Goal: Information Seeking & Learning: Learn about a topic

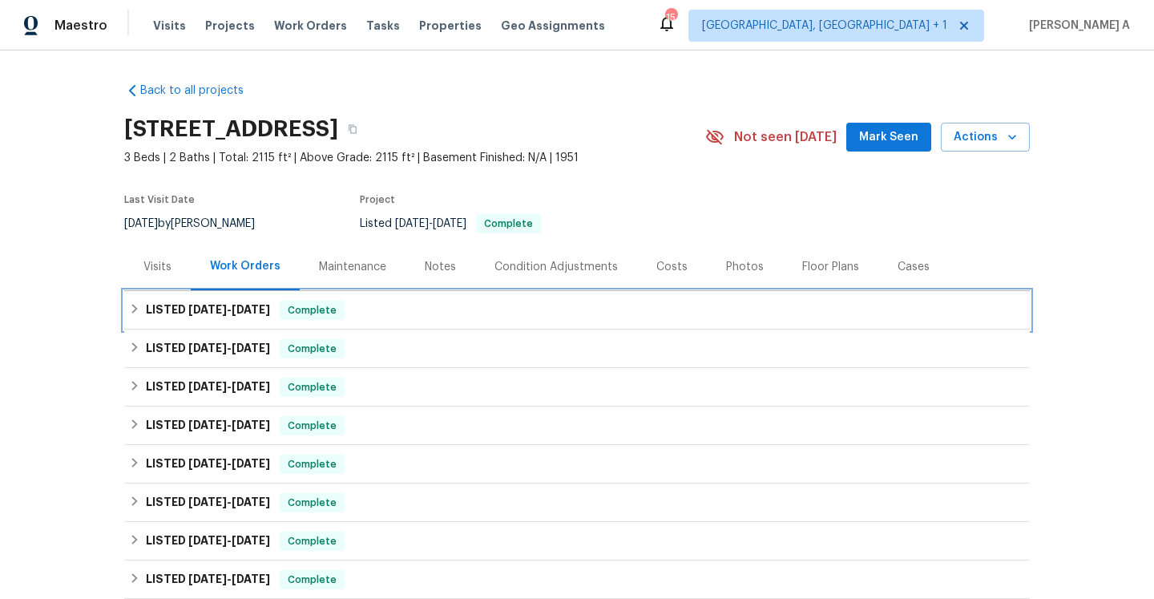
click at [352, 323] on div "LISTED [DATE] - [DATE] Complete" at bounding box center [576, 310] width 905 height 38
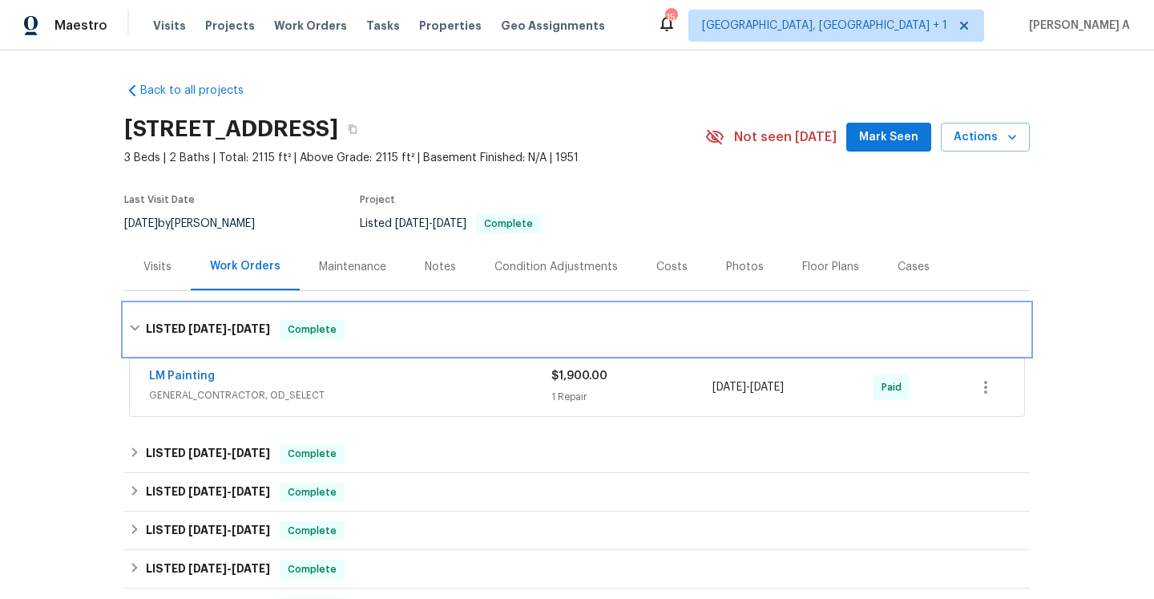
click at [362, 336] on div "LISTED [DATE] - [DATE] Complete" at bounding box center [577, 329] width 896 height 19
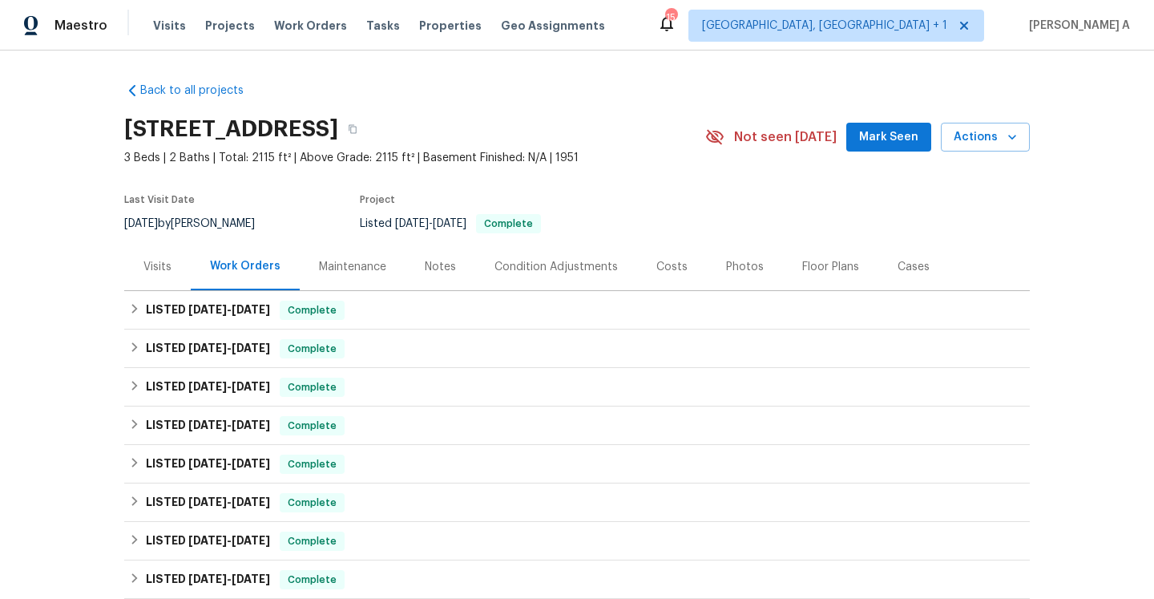
click at [195, 278] on div "Work Orders" at bounding box center [245, 266] width 109 height 47
click at [158, 277] on div "Visits" at bounding box center [157, 266] width 67 height 47
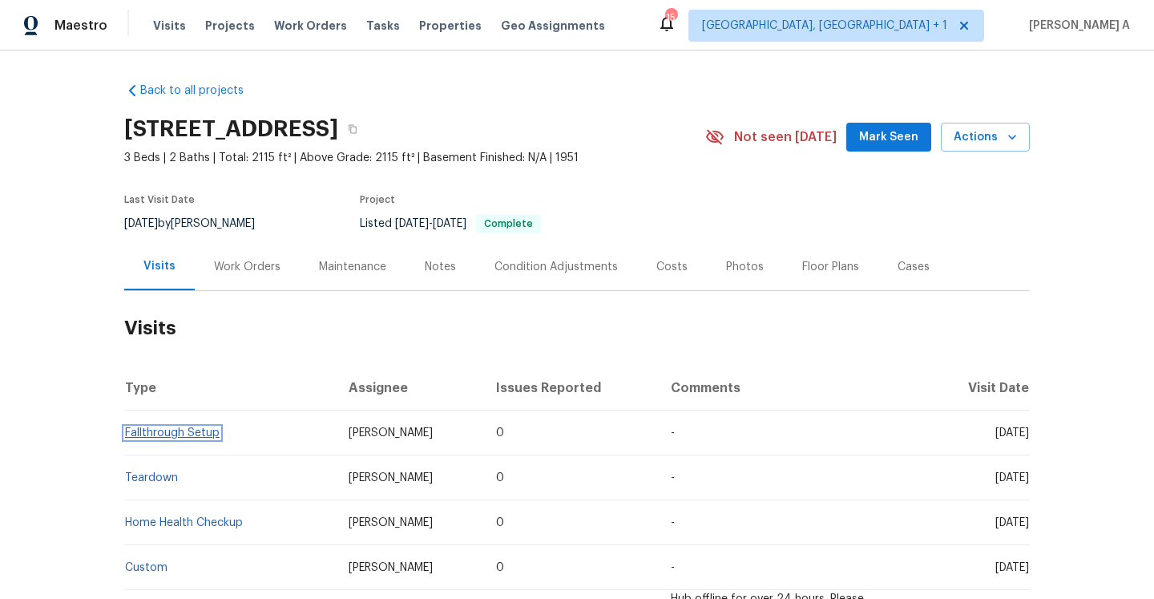
click at [187, 437] on link "Fallthrough Setup" at bounding box center [172, 432] width 95 height 11
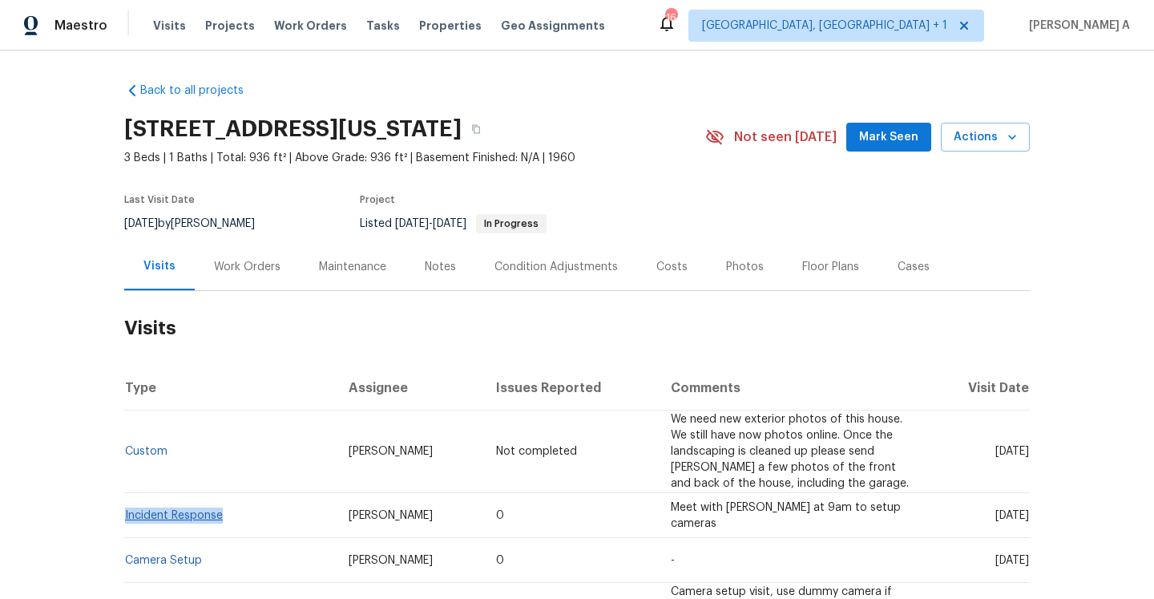
drag, startPoint x: 228, startPoint y: 526, endPoint x: 125, endPoint y: 511, distance: 104.4
click at [125, 511] on td "Incident Response" at bounding box center [230, 515] width 212 height 45
copy link "Incident Response"
click at [252, 264] on div "Work Orders" at bounding box center [247, 267] width 67 height 16
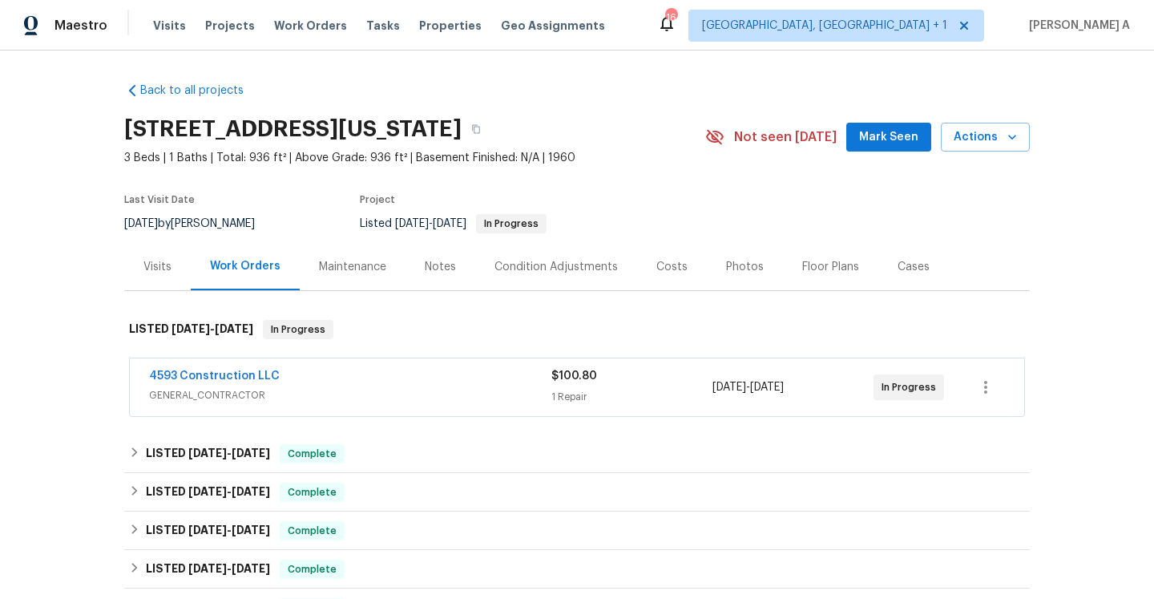
click at [302, 394] on span "GENERAL_CONTRACTOR" at bounding box center [350, 395] width 402 height 16
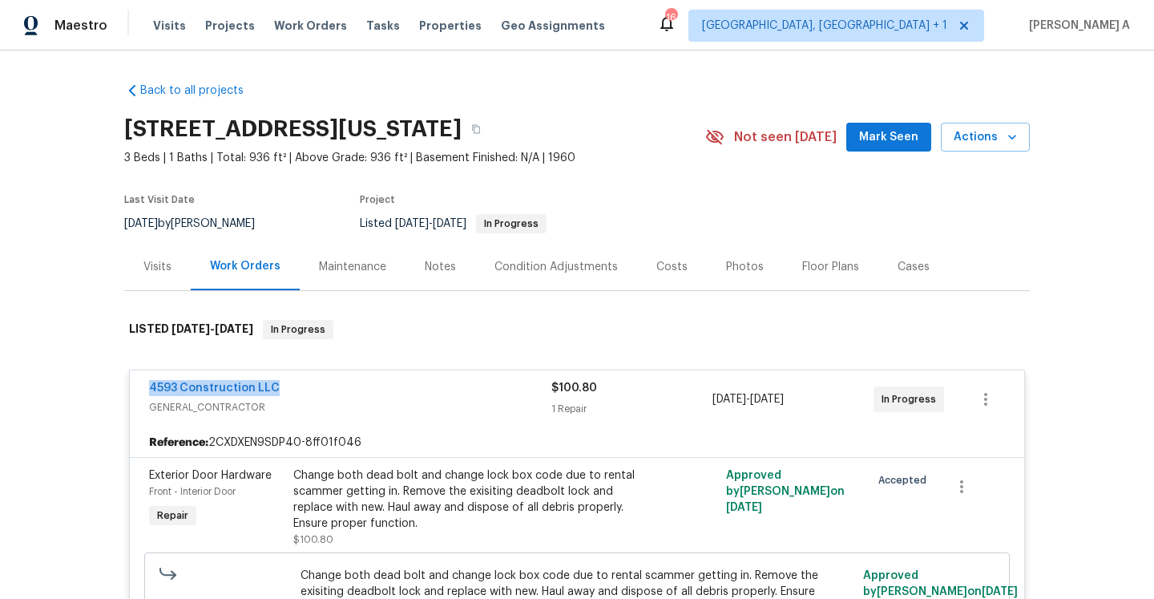
drag, startPoint x: 136, startPoint y: 391, endPoint x: 288, endPoint y: 393, distance: 151.4
click at [288, 393] on div "4593 Construction LLC GENERAL_CONTRACTOR $100.80 1 Repair [DATE] - [DATE] In Pr…" at bounding box center [577, 399] width 894 height 58
copy link "4593 Construction LLC"
click at [229, 379] on div "4593 Construction LLC GENERAL_CONTRACTOR $100.80 1 Repair [DATE] - [DATE] In Pr…" at bounding box center [577, 399] width 894 height 58
click at [241, 378] on div "4593 Construction LLC GENERAL_CONTRACTOR $100.80 1 Repair [DATE] - [DATE] In Pr…" at bounding box center [577, 399] width 894 height 58
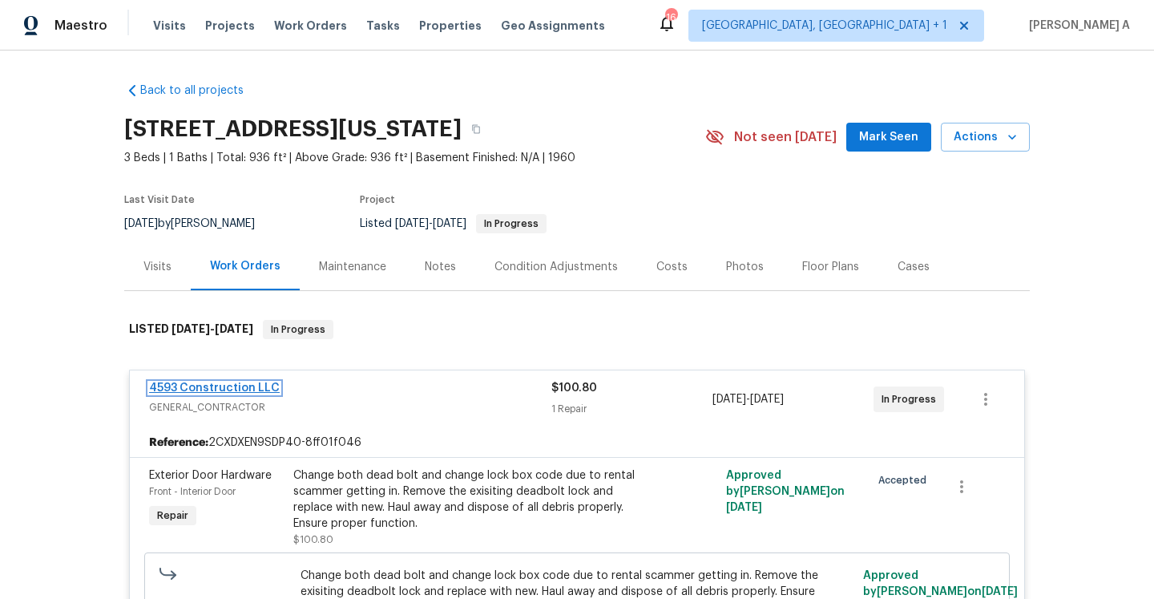
click at [244, 388] on link "4593 Construction LLC" at bounding box center [214, 387] width 131 height 11
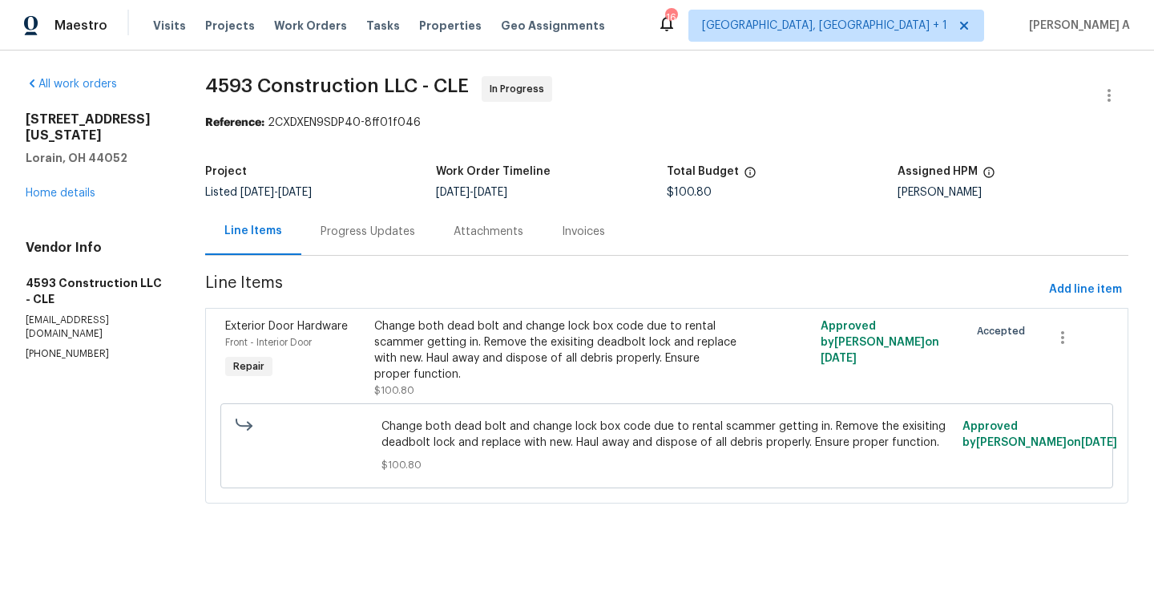
click at [364, 236] on div "Progress Updates" at bounding box center [367, 232] width 95 height 16
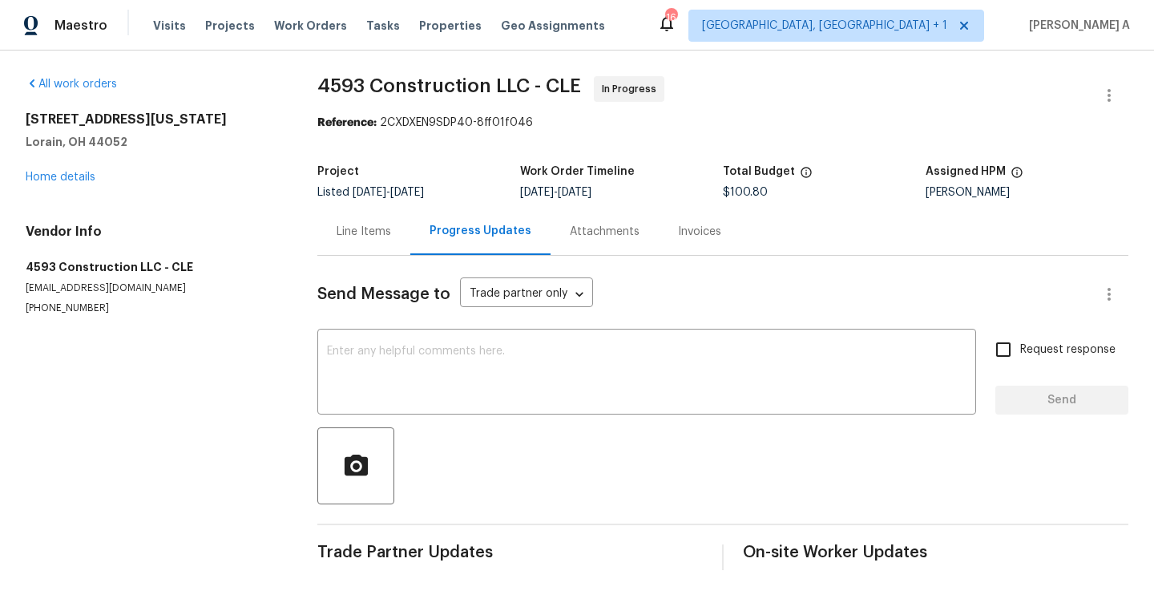
click at [376, 228] on div "Line Items" at bounding box center [364, 232] width 54 height 16
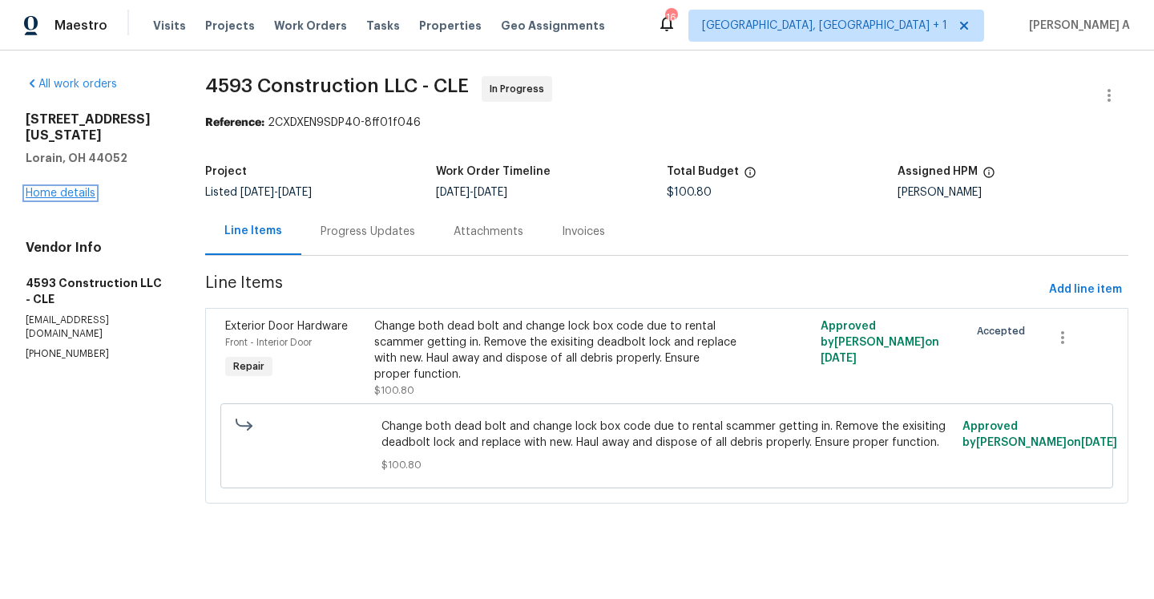
click at [82, 187] on link "Home details" at bounding box center [61, 192] width 70 height 11
